Goal: Feedback & Contribution: Contribute content

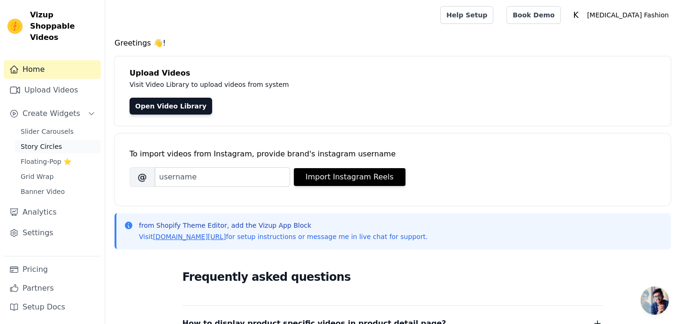
click at [43, 142] on span "Story Circles" at bounding box center [41, 146] width 41 height 9
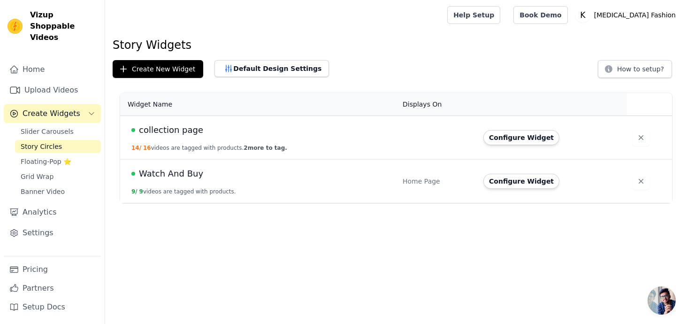
click at [192, 132] on span "collection page" at bounding box center [171, 129] width 64 height 13
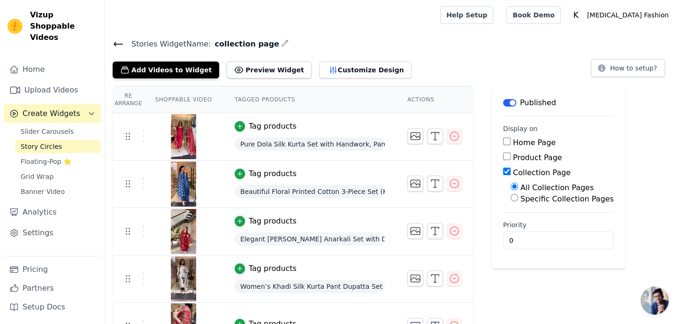
click at [112, 46] on div "Stories Widget Name: collection page Add Videos to Widget Preview Widget Custom…" at bounding box center [392, 58] width 575 height 41
click at [119, 42] on icon at bounding box center [118, 44] width 11 height 11
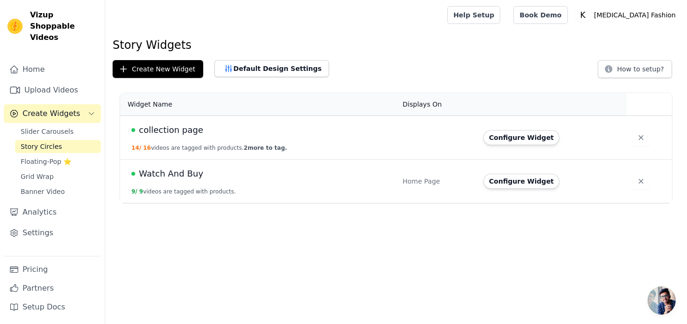
click at [179, 134] on span "collection page" at bounding box center [171, 129] width 64 height 13
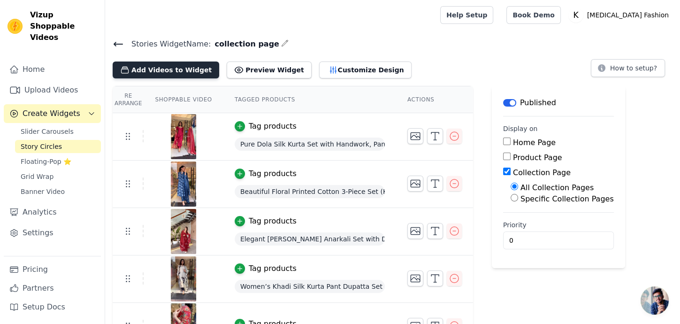
click at [164, 70] on button "Add Videos to Widget" at bounding box center [166, 70] width 107 height 17
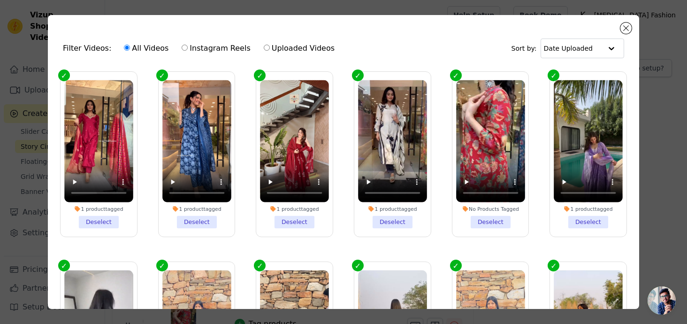
click at [264, 46] on input "Uploaded Videos" at bounding box center [267, 48] width 6 height 6
radio input "true"
click at [124, 50] on input "All Videos" at bounding box center [127, 48] width 6 height 6
radio input "true"
click at [77, 50] on div "Filter Videos: All Videos Instagram Reels Uploaded Videos" at bounding box center [201, 49] width 277 height 22
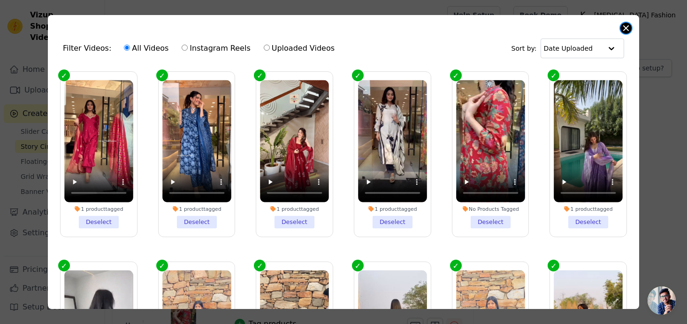
click at [626, 28] on button "Close modal" at bounding box center [626, 28] width 11 height 11
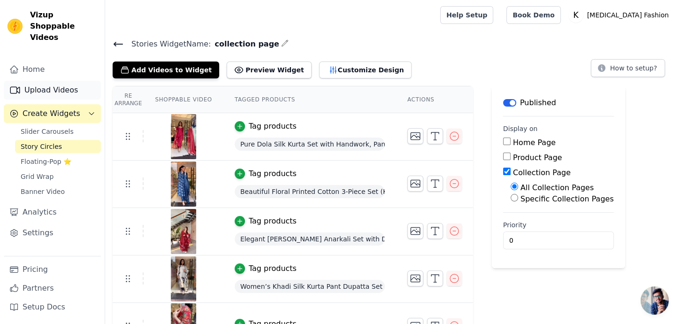
click at [54, 81] on link "Upload Videos" at bounding box center [52, 90] width 97 height 19
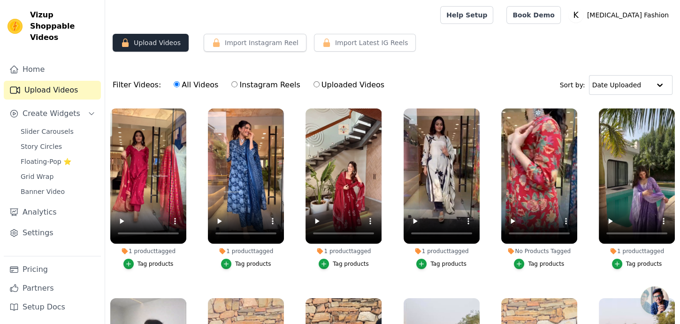
click at [154, 46] on button "Upload Videos" at bounding box center [151, 43] width 76 height 18
click at [144, 43] on button "Upload Videos" at bounding box center [151, 43] width 76 height 18
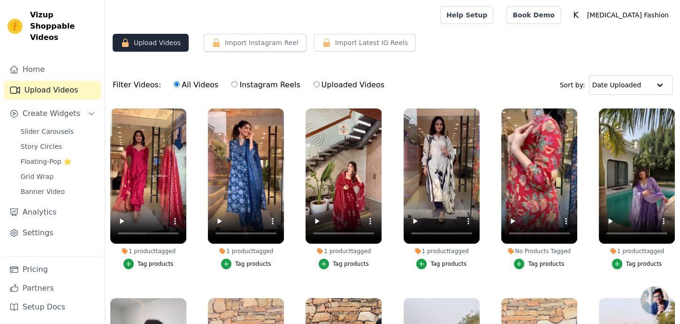
click at [144, 43] on button "Upload Videos" at bounding box center [151, 43] width 76 height 18
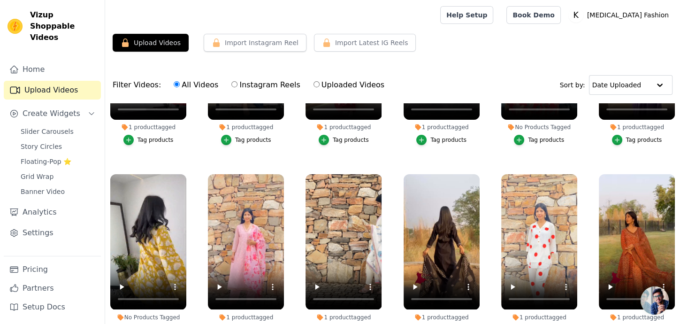
scroll to position [276, 0]
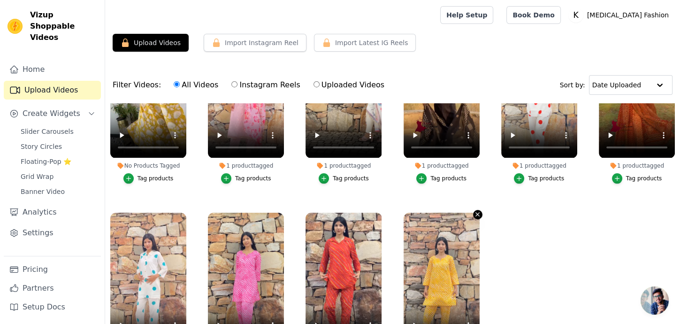
click at [475, 211] on icon "button" at bounding box center [477, 214] width 7 height 7
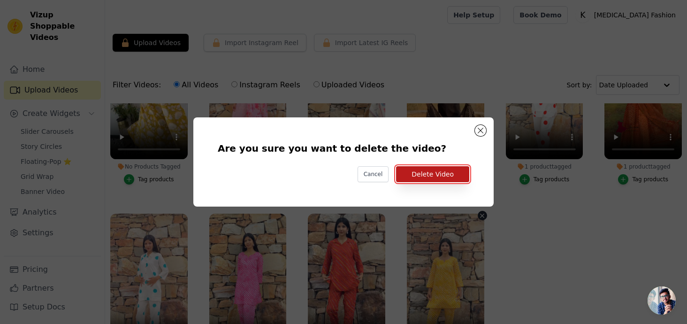
click at [441, 170] on button "Delete Video" at bounding box center [432, 174] width 73 height 16
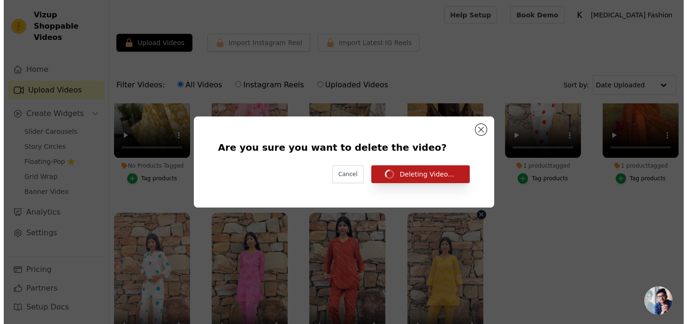
scroll to position [276, 0]
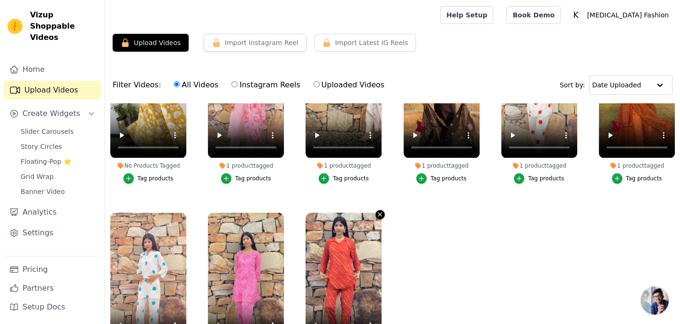
click at [377, 211] on icon "button" at bounding box center [380, 214] width 7 height 7
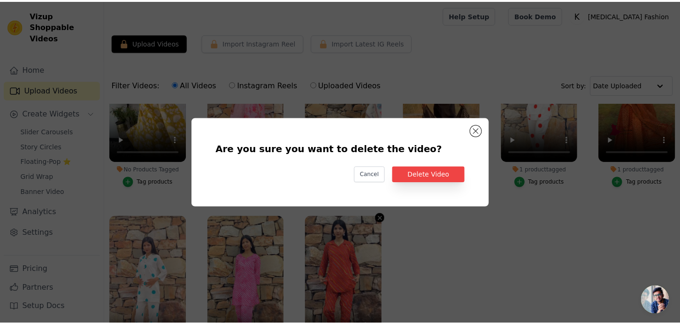
scroll to position [278, 0]
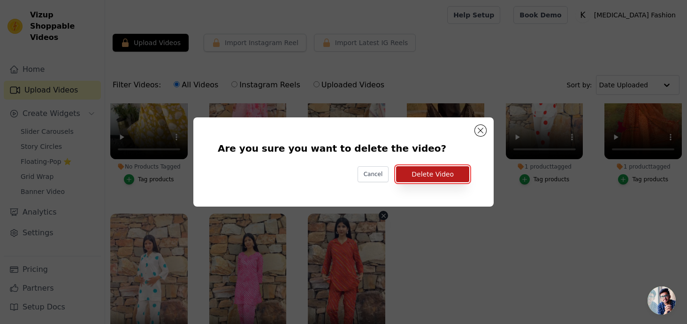
click at [436, 168] on button "Delete Video" at bounding box center [432, 174] width 73 height 16
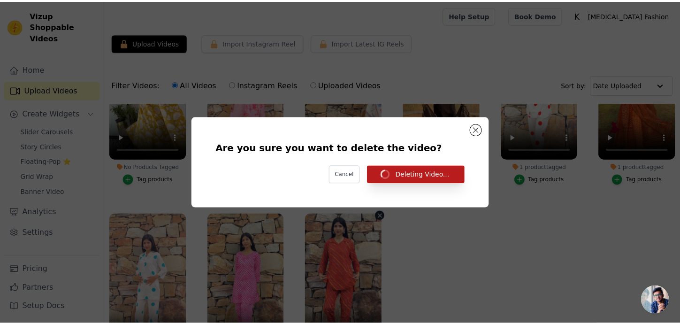
scroll to position [276, 0]
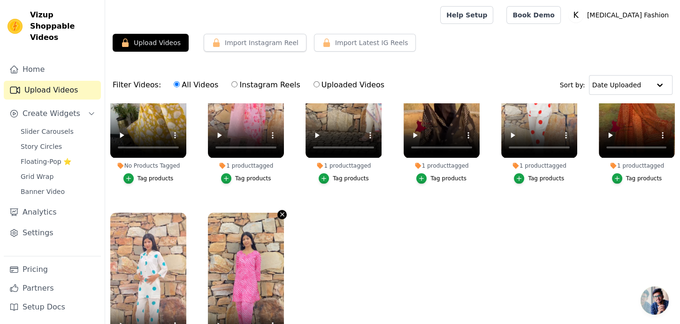
click at [281, 213] on icon "button" at bounding box center [283, 215] width 4 height 4
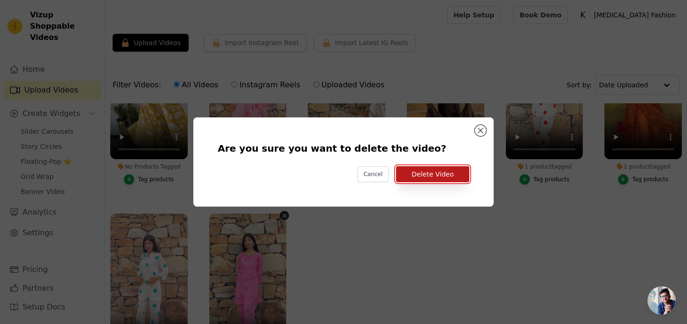
click at [413, 177] on button "Delete Video" at bounding box center [432, 174] width 73 height 16
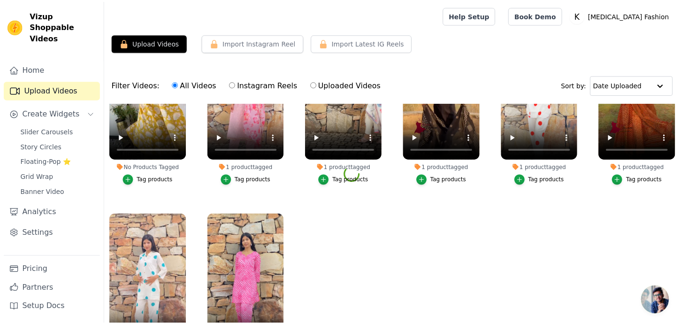
scroll to position [276, 0]
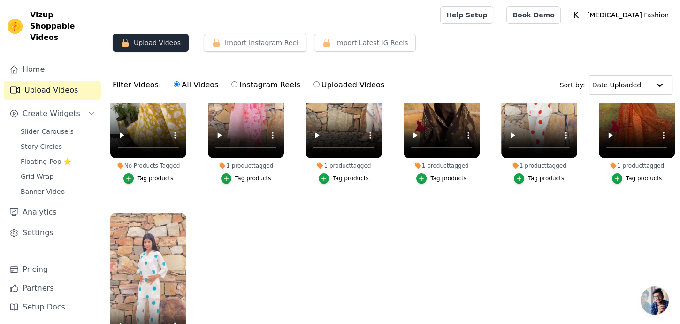
click at [141, 45] on button "Upload Videos" at bounding box center [151, 43] width 76 height 18
click at [85, 104] on button "Create Widgets" at bounding box center [52, 113] width 97 height 19
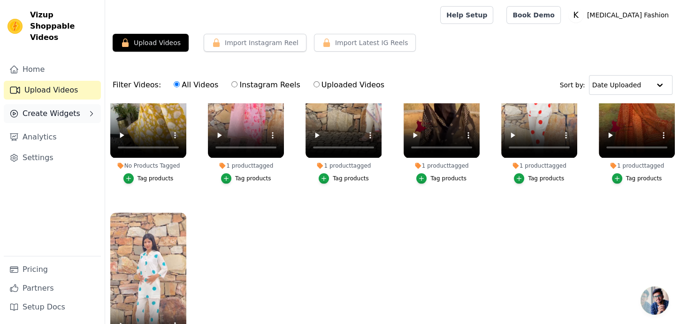
click at [85, 104] on button "Create Widgets" at bounding box center [52, 113] width 97 height 19
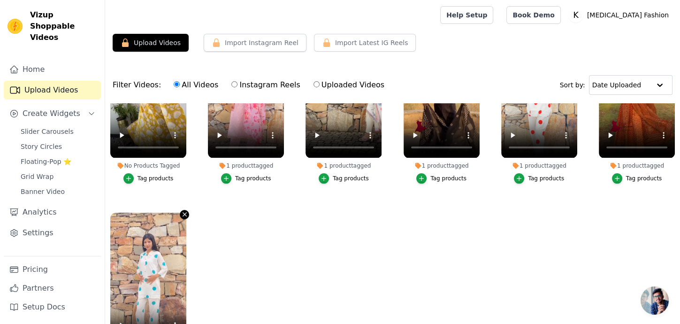
click at [181, 211] on icon "button" at bounding box center [184, 214] width 7 height 7
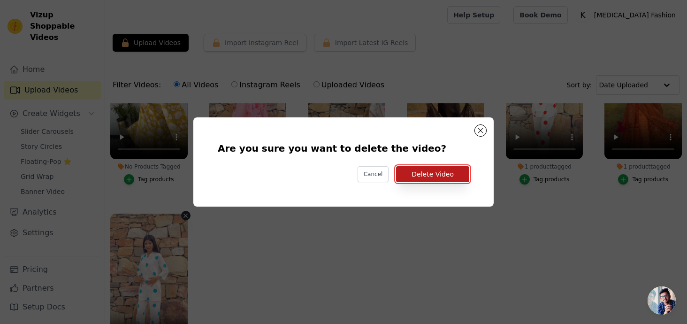
click at [427, 174] on button "Delete Video" at bounding box center [432, 174] width 73 height 16
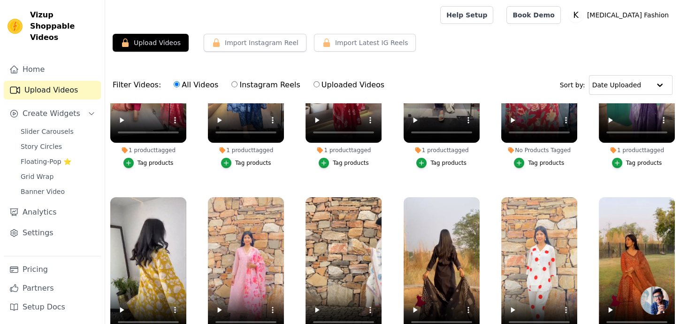
scroll to position [0, 0]
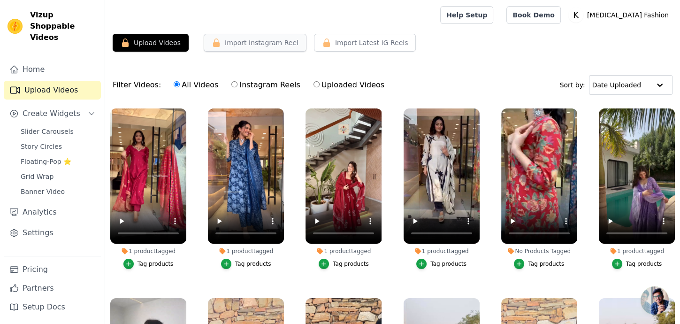
click at [254, 45] on button "Import Instagram Reel" at bounding box center [255, 43] width 103 height 18
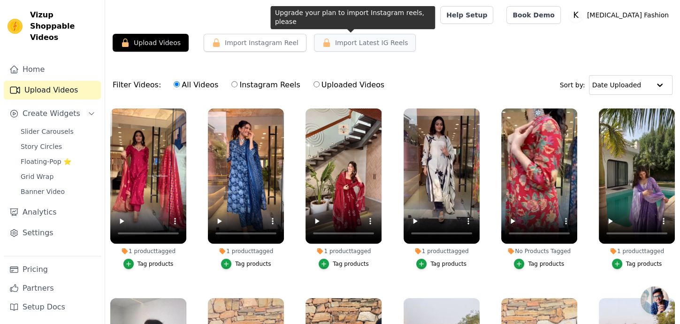
click at [335, 40] on span "Import Latest IG Reels" at bounding box center [371, 42] width 73 height 9
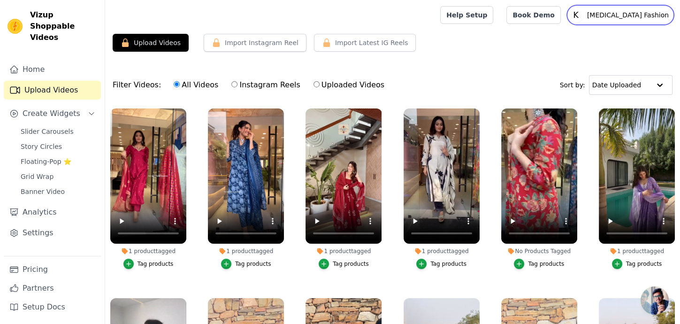
click at [639, 19] on p "[MEDICAL_DATA] Fashion" at bounding box center [628, 15] width 89 height 17
click at [640, 16] on p "[MEDICAL_DATA] Fashion" at bounding box center [628, 15] width 89 height 17
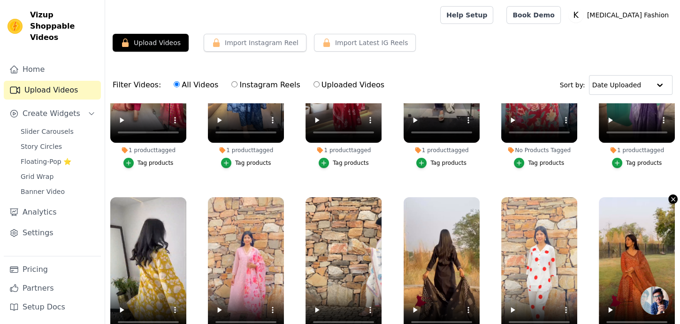
click at [670, 196] on icon "button" at bounding box center [673, 199] width 7 height 7
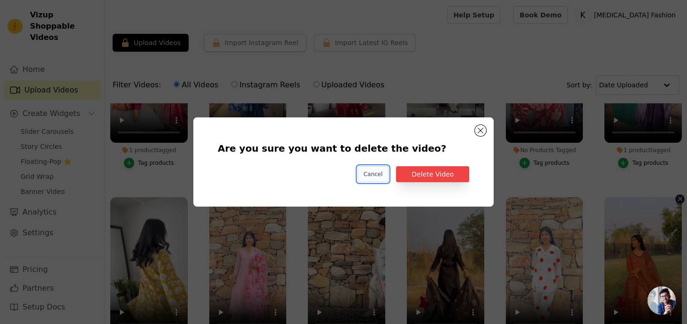
click at [384, 174] on button "Cancel" at bounding box center [373, 174] width 31 height 16
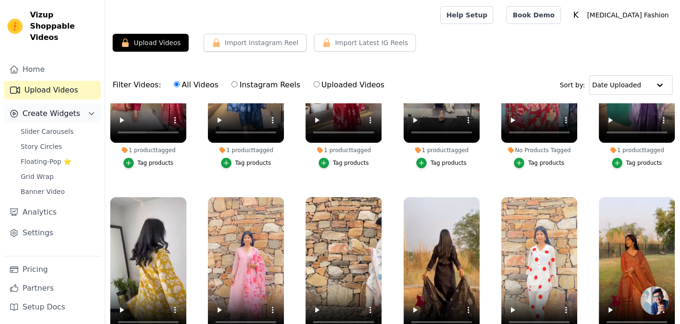
click at [68, 108] on span "Create Widgets" at bounding box center [52, 113] width 58 height 11
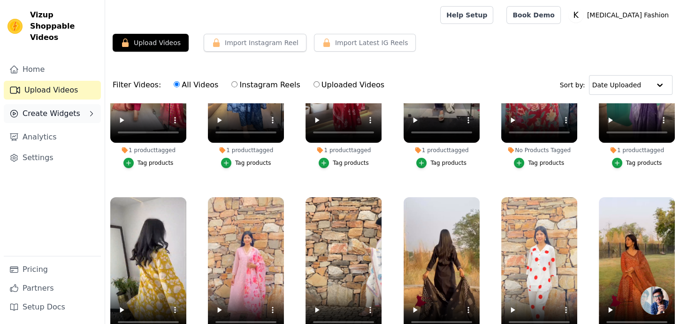
click at [60, 108] on span "Create Widgets" at bounding box center [52, 113] width 58 height 11
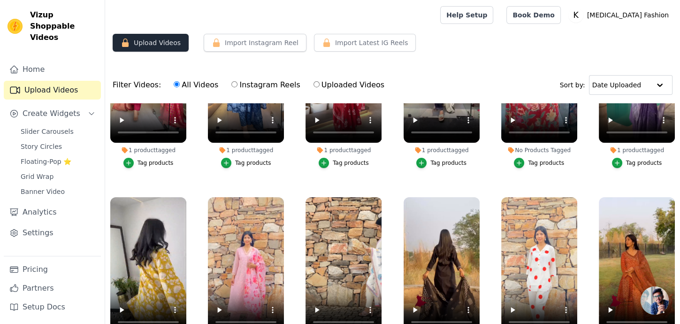
click at [151, 45] on button "Upload Videos" at bounding box center [151, 43] width 76 height 18
click at [151, 46] on button "Upload Videos" at bounding box center [151, 43] width 76 height 18
click at [45, 60] on link "Home" at bounding box center [52, 69] width 97 height 19
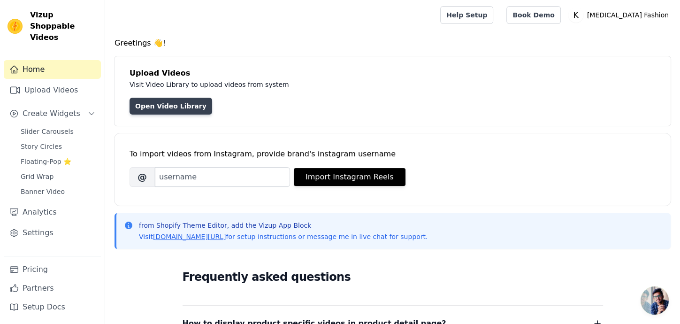
click at [164, 109] on link "Open Video Library" at bounding box center [171, 106] width 83 height 17
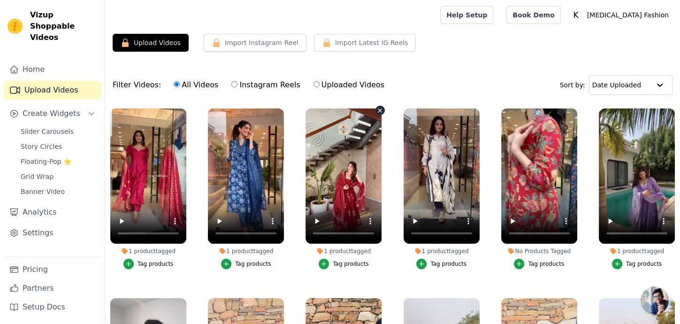
scroll to position [103, 0]
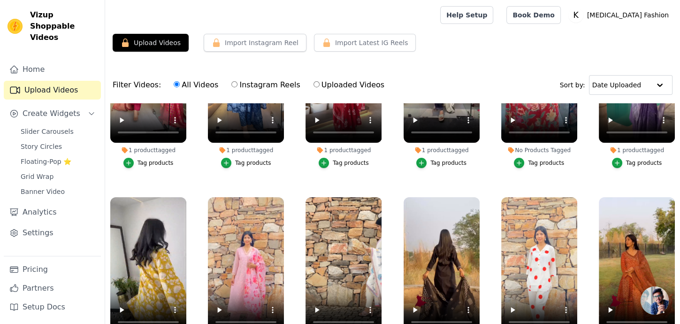
click at [656, 300] on span "Open chat" at bounding box center [655, 300] width 28 height 28
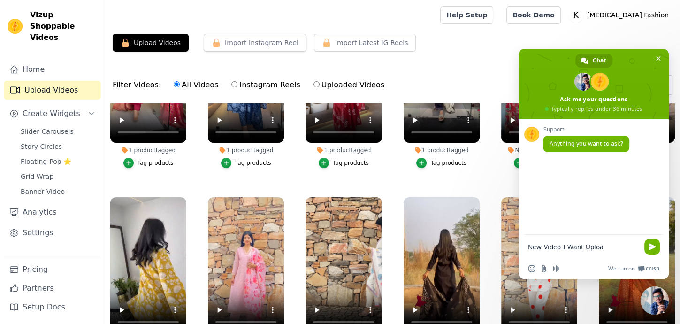
type textarea "New Video I Want Upload"
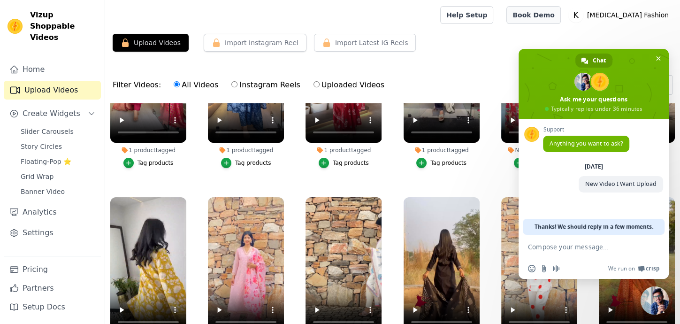
click at [561, 18] on link "Book Demo" at bounding box center [534, 15] width 54 height 18
click at [151, 41] on button "Upload Videos" at bounding box center [151, 43] width 76 height 18
click at [30, 264] on link "Pricing" at bounding box center [52, 269] width 97 height 19
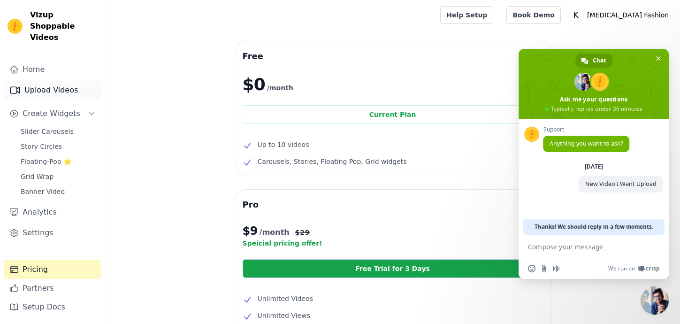
click at [56, 81] on link "Upload Videos" at bounding box center [52, 90] width 97 height 19
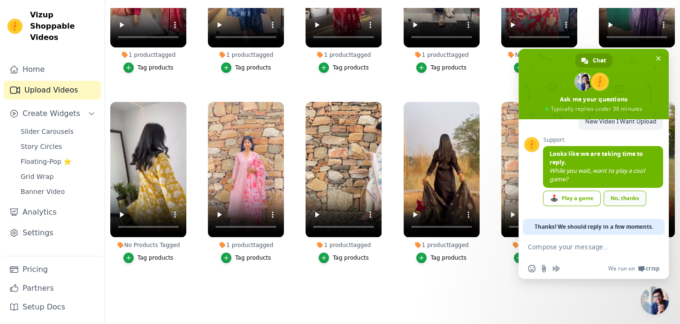
scroll to position [64, 0]
click at [610, 193] on div "No, thanks" at bounding box center [625, 198] width 43 height 15
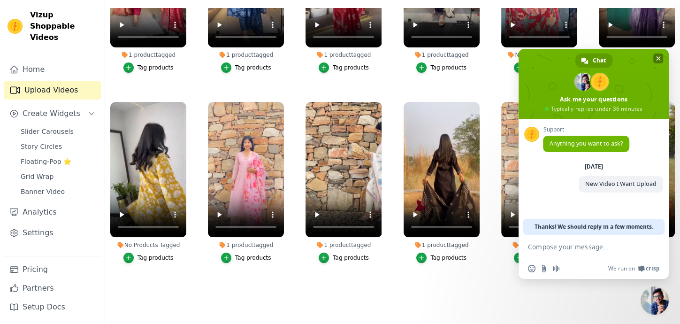
drag, startPoint x: 556, startPoint y: 59, endPoint x: 648, endPoint y: 72, distance: 93.0
click at [648, 72] on span at bounding box center [594, 84] width 150 height 70
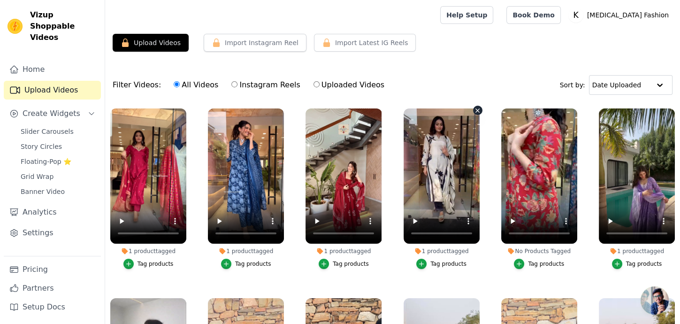
scroll to position [103, 0]
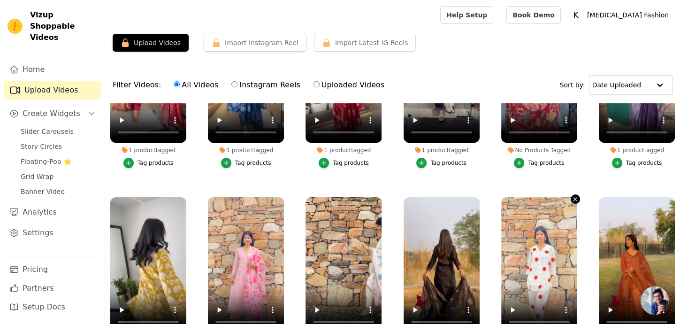
click at [572, 196] on icon "button" at bounding box center [575, 199] width 7 height 7
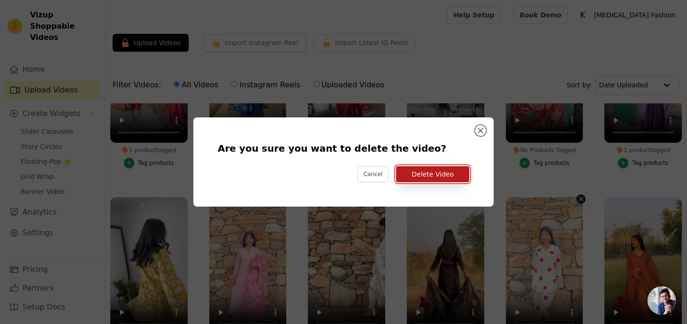
click at [441, 176] on button "Delete Video" at bounding box center [432, 174] width 73 height 16
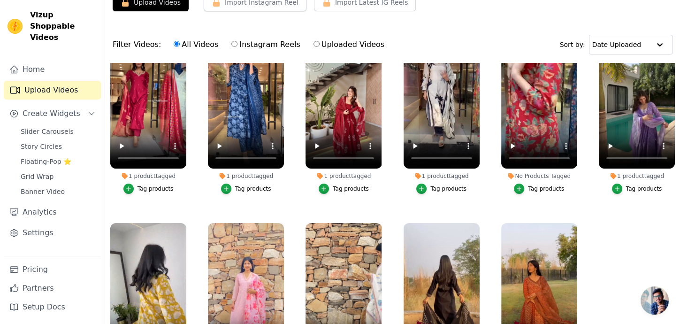
scroll to position [88, 0]
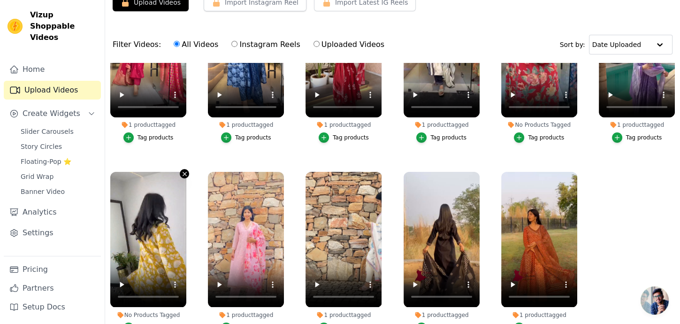
click at [183, 172] on icon "button" at bounding box center [185, 174] width 4 height 4
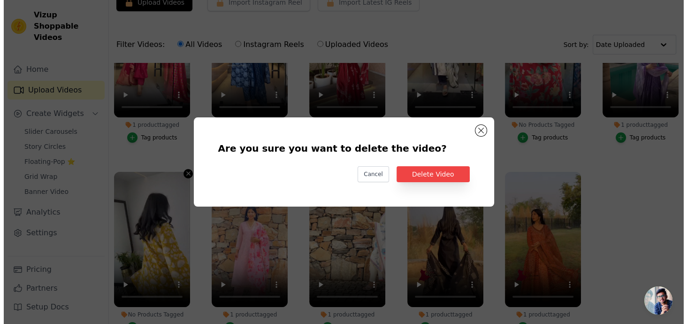
scroll to position [0, 0]
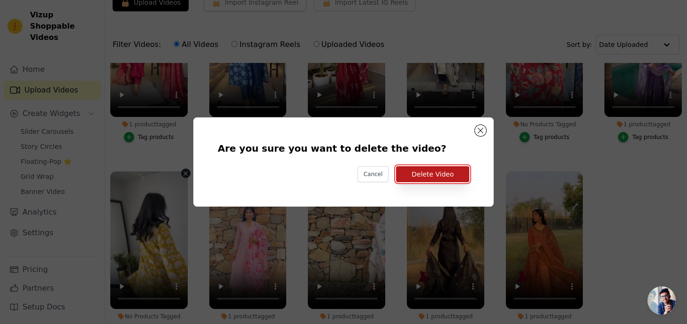
click at [420, 177] on button "Delete Video" at bounding box center [432, 174] width 73 height 16
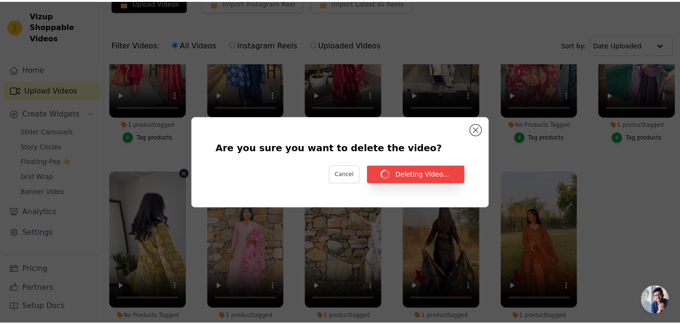
scroll to position [40, 0]
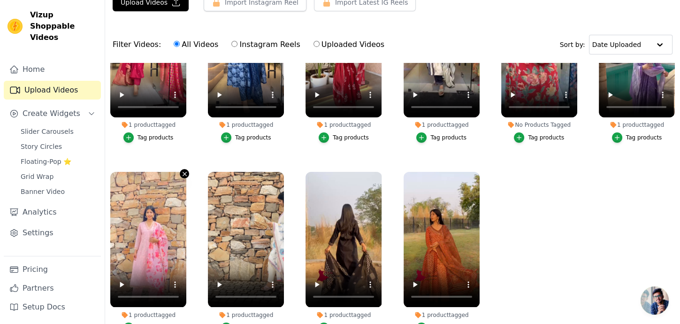
click at [182, 170] on icon "button" at bounding box center [184, 173] width 7 height 7
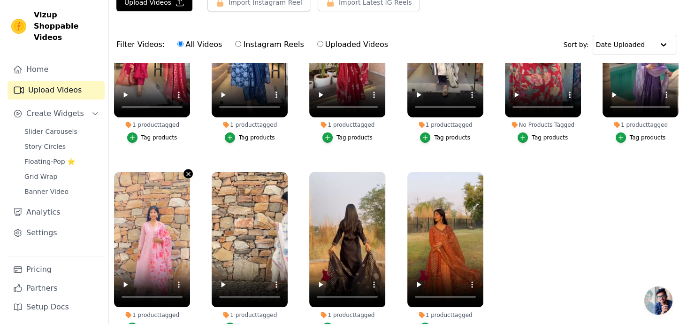
scroll to position [0, 0]
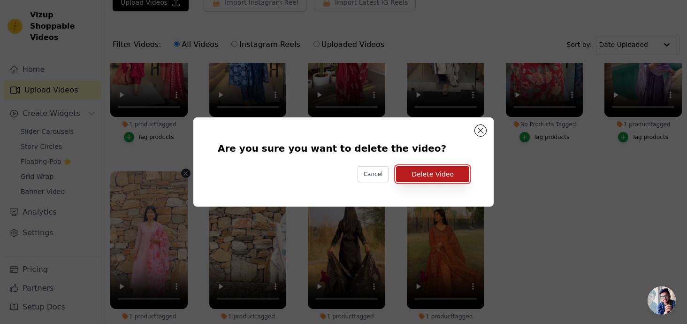
click at [434, 172] on button "Delete Video" at bounding box center [432, 174] width 73 height 16
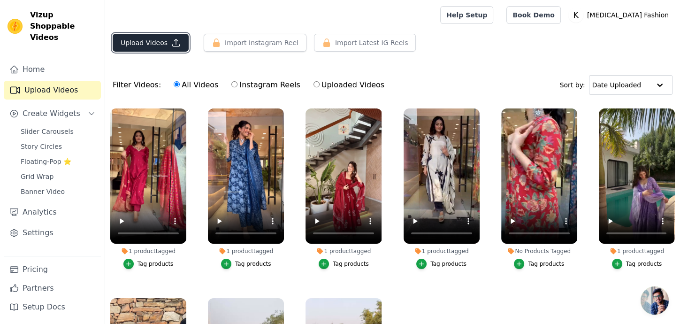
click at [155, 43] on button "Upload Videos" at bounding box center [151, 43] width 76 height 18
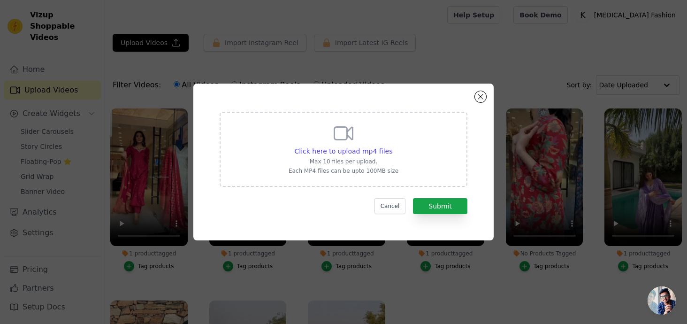
click at [312, 142] on div "Click here to upload mp4 files Max 10 files per upload. Each MP4 files can be u…" at bounding box center [344, 148] width 110 height 53
click at [392, 146] on input "Click here to upload mp4 files Max 10 files per upload. Each MP4 files can be u…" at bounding box center [392, 146] width 0 height 0
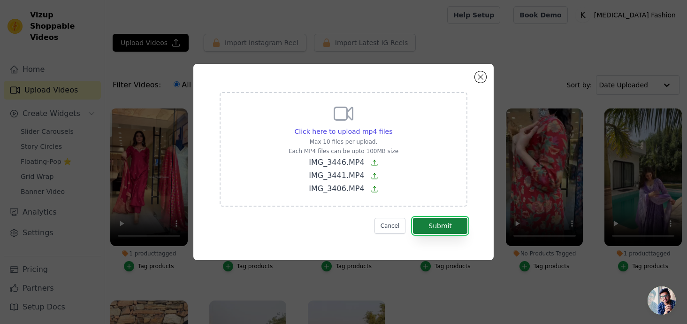
click at [443, 223] on button "Submit" at bounding box center [440, 226] width 54 height 16
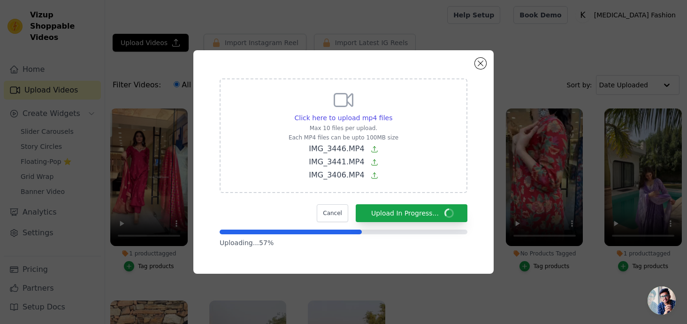
click at [376, 157] on p "IMG_3441.MP4" at bounding box center [344, 161] width 110 height 11
click at [392, 113] on input "Click here to upload mp4 files Max 10 files per upload. Each MP4 files can be u…" at bounding box center [392, 113] width 0 height 0
type input "C:\fakepath\IMG_7903.MOV"
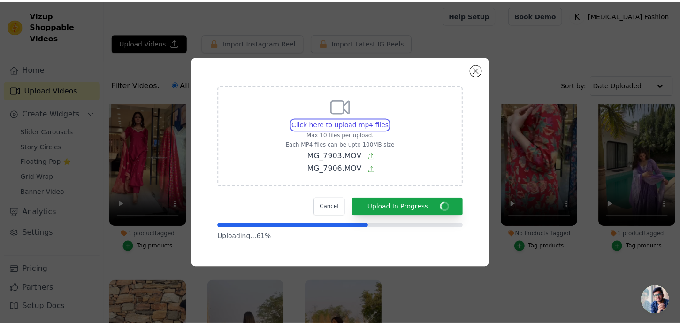
scroll to position [20, 0]
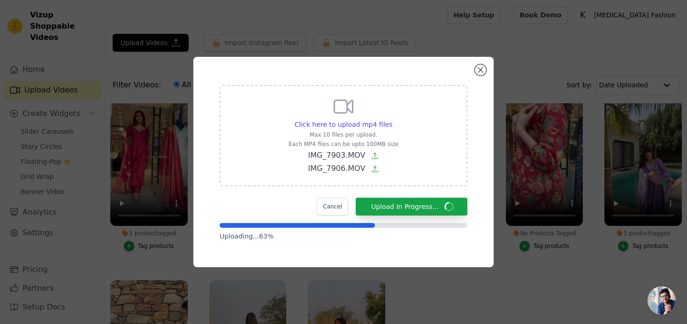
click at [373, 155] on icon at bounding box center [375, 156] width 6 height 6
click at [392, 120] on input "Click here to upload mp4 files Max 10 files per upload. Each MP4 files can be u…" at bounding box center [392, 119] width 0 height 0
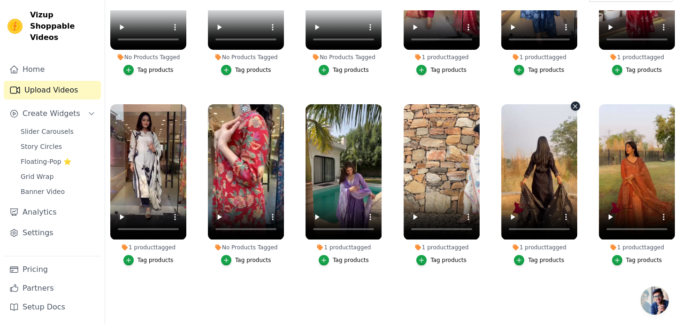
scroll to position [95, 0]
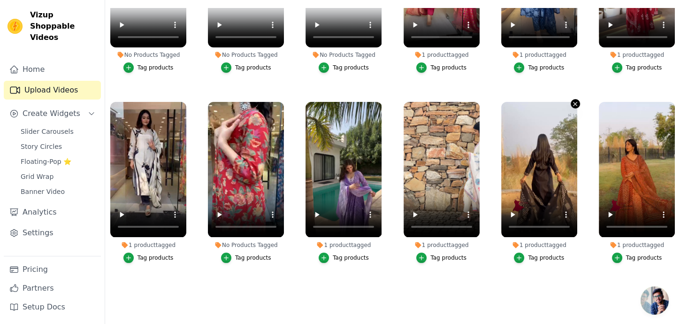
click at [572, 100] on icon "button" at bounding box center [575, 103] width 7 height 7
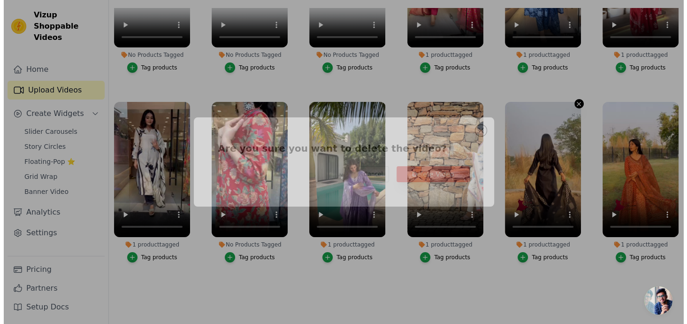
scroll to position [0, 0]
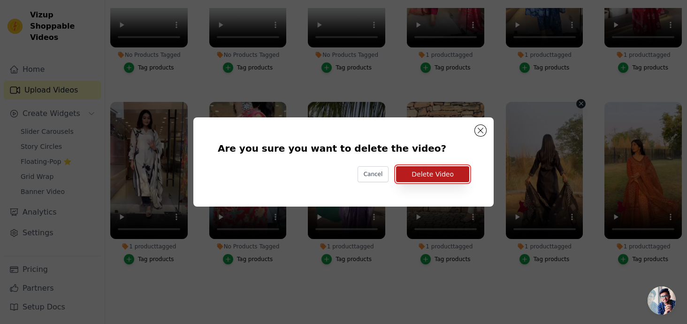
click at [434, 175] on button "Delete Video" at bounding box center [432, 174] width 73 height 16
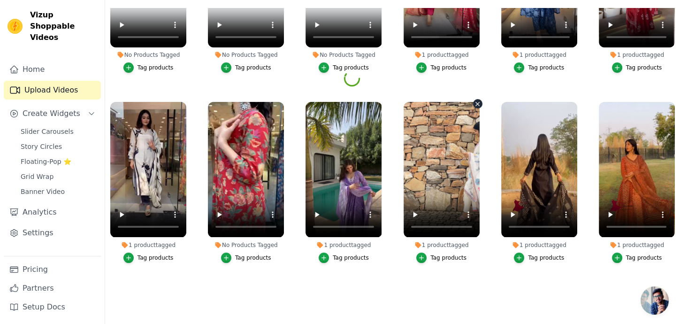
scroll to position [88, 0]
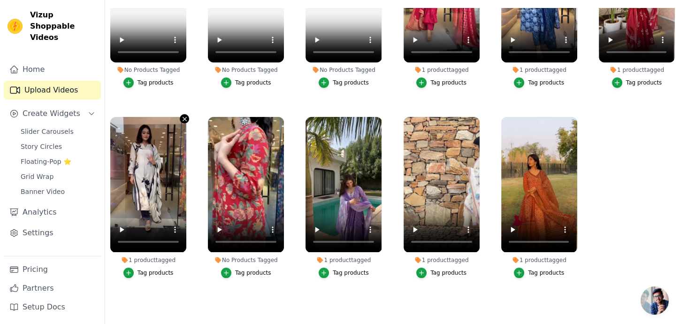
click at [182, 116] on icon "button" at bounding box center [184, 119] width 7 height 7
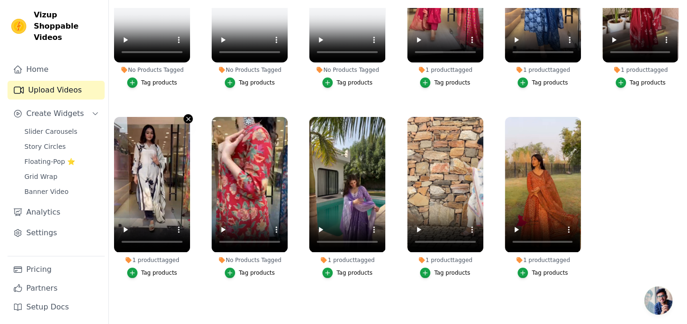
scroll to position [0, 0]
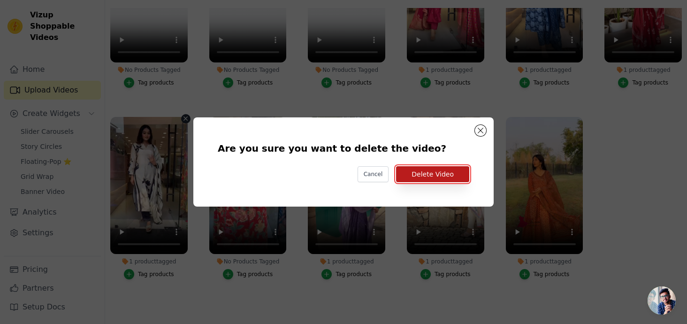
click at [445, 177] on button "Delete Video" at bounding box center [432, 174] width 73 height 16
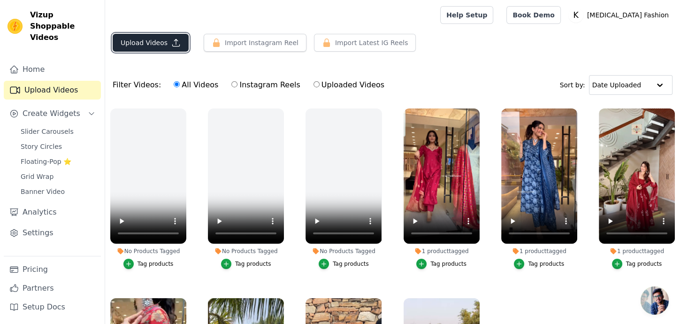
click at [163, 44] on button "Upload Videos" at bounding box center [151, 43] width 76 height 18
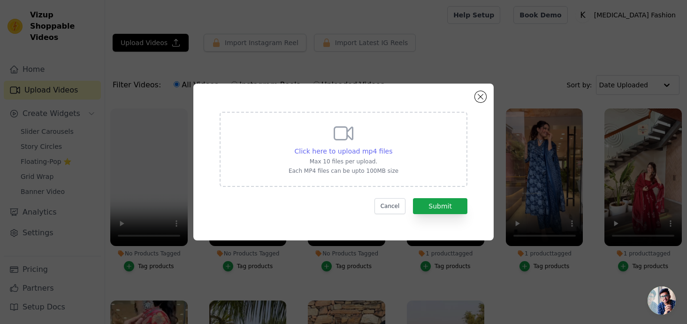
click at [308, 154] on span "Click here to upload mp4 files" at bounding box center [344, 151] width 98 height 8
click at [392, 146] on input "Click here to upload mp4 files Max 10 files per upload. Each MP4 files can be u…" at bounding box center [392, 146] width 0 height 0
type input "C:\fakepath\IMG_7903.MOV"
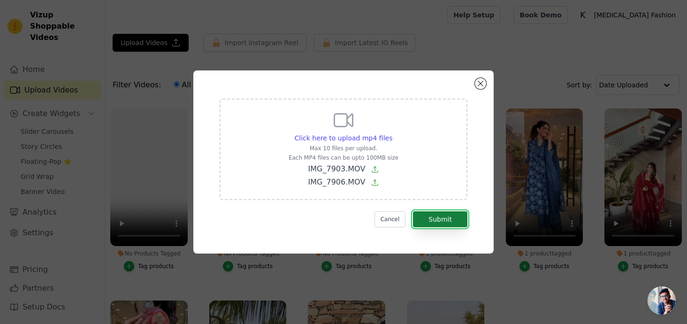
click at [441, 217] on button "Submit" at bounding box center [440, 219] width 54 height 16
click at [387, 219] on button "Cancel" at bounding box center [390, 219] width 31 height 16
